Goal: Information Seeking & Learning: Compare options

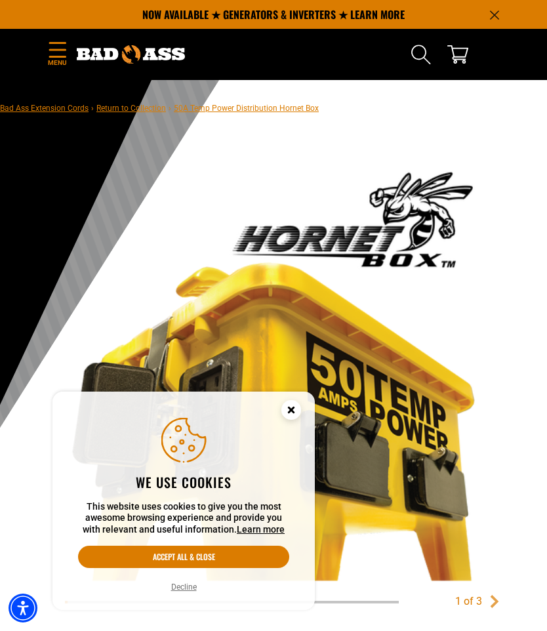
click at [257, 558] on button "Accept all & close" at bounding box center [183, 557] width 211 height 22
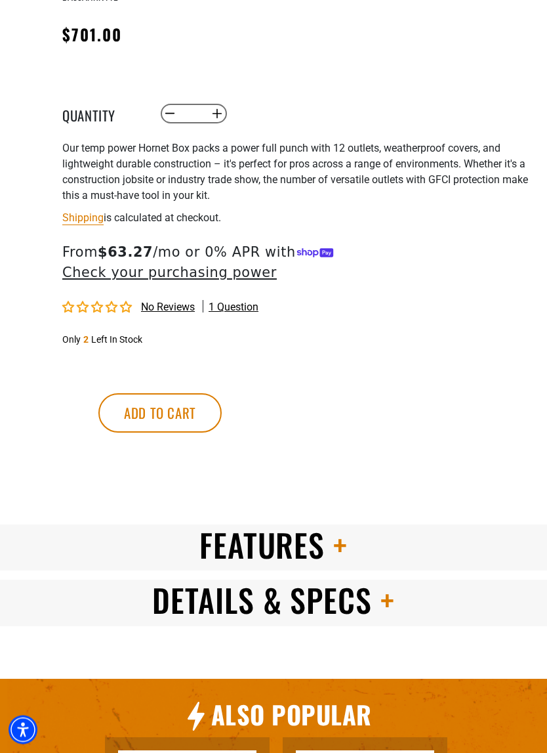
scroll to position [690, 0]
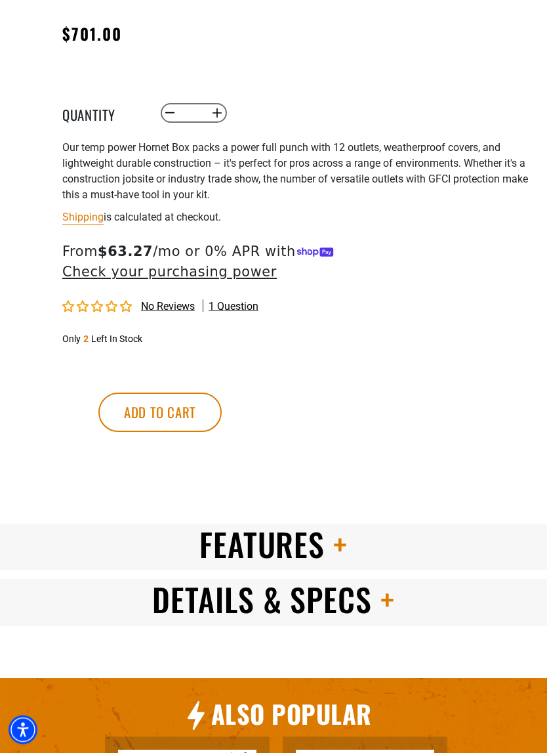
click at [373, 604] on span at bounding box center [383, 599] width 23 height 47
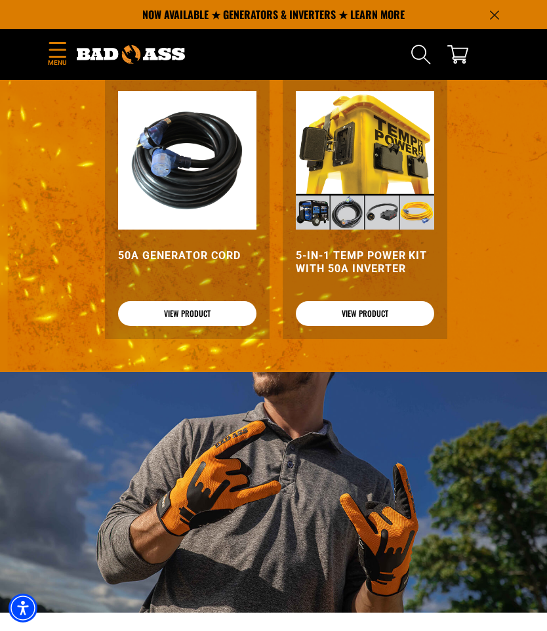
scroll to position [1622, 0]
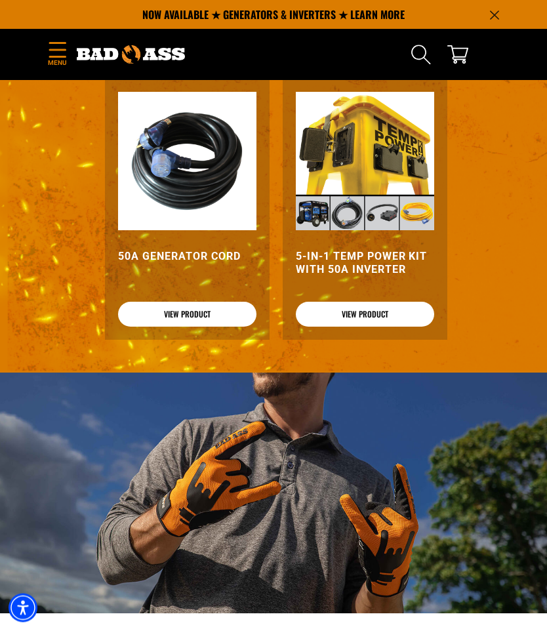
click at [394, 53] on link "View Product" at bounding box center [365, 40] width 138 height 25
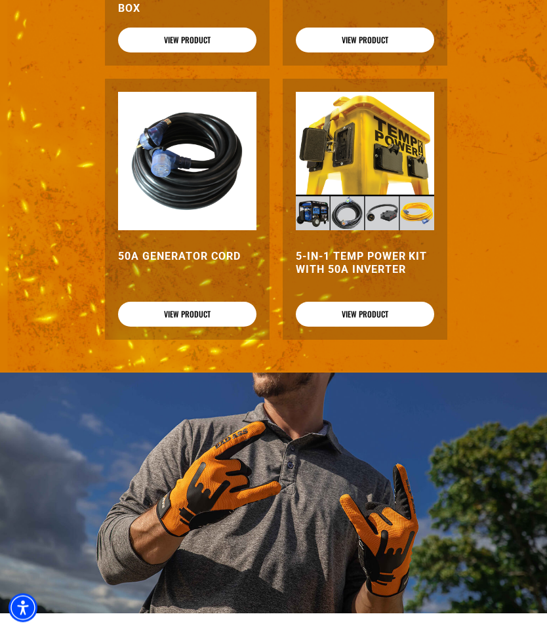
scroll to position [1623, 0]
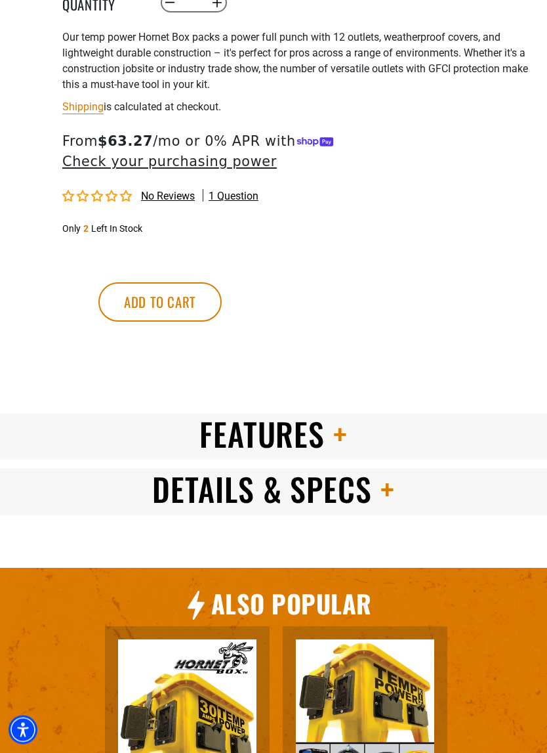
scroll to position [803, 0]
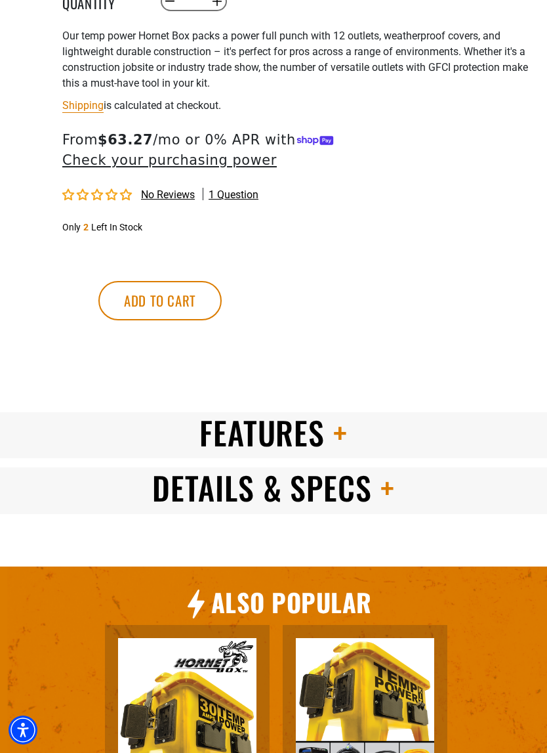
click at [347, 432] on span at bounding box center [336, 432] width 23 height 47
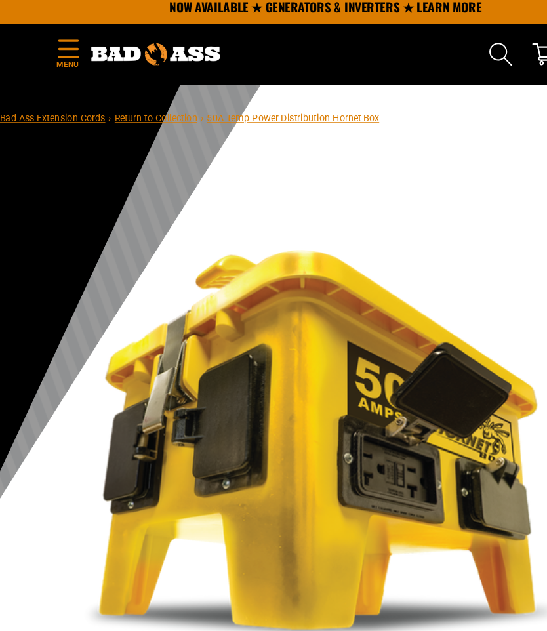
scroll to position [0, 0]
